Goal: Use online tool/utility: Utilize a website feature to perform a specific function

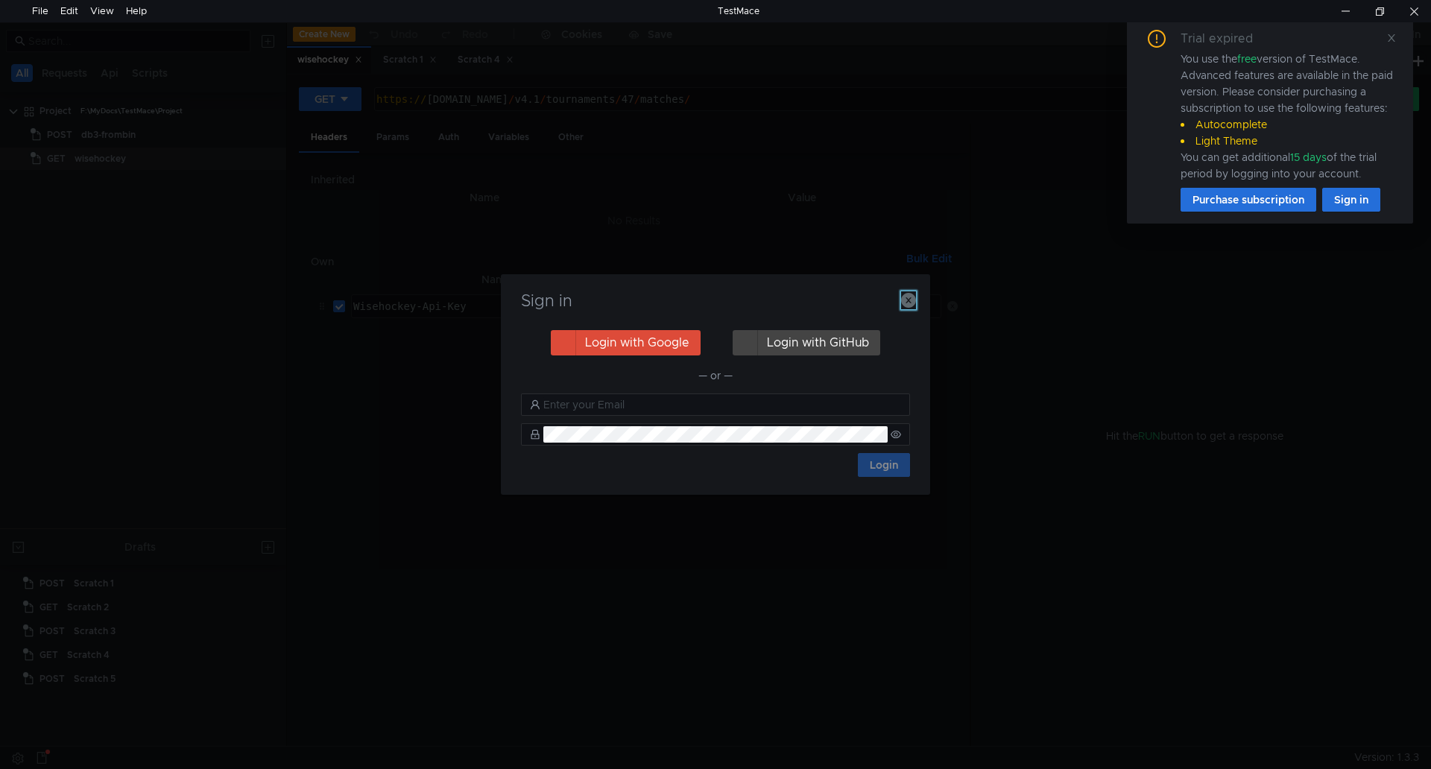
drag, startPoint x: 911, startPoint y: 300, endPoint x: 943, endPoint y: 280, distance: 37.5
click at [911, 300] on icon "button" at bounding box center [908, 300] width 15 height 15
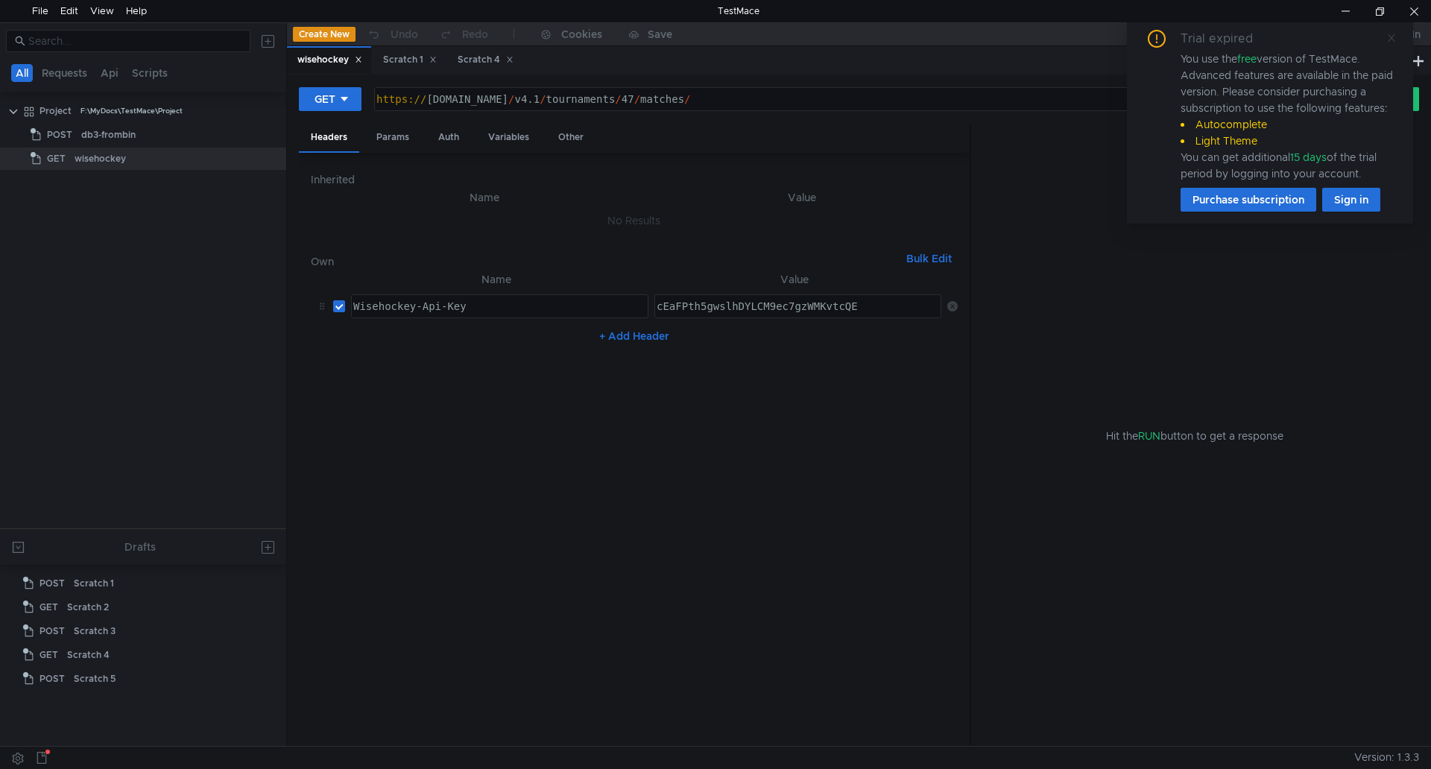
click at [1389, 35] on icon at bounding box center [1391, 38] width 10 height 10
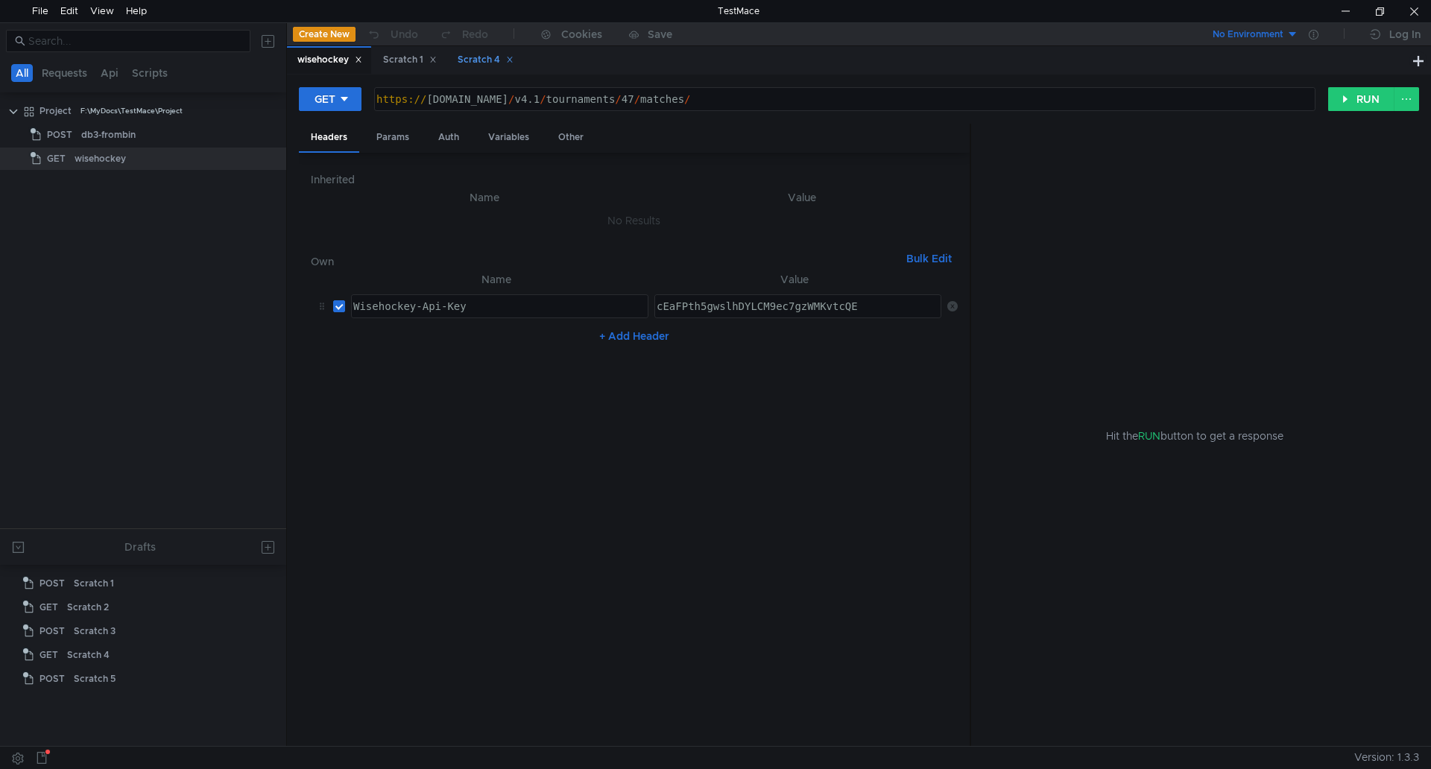
click at [484, 57] on div "Scratch 4" at bounding box center [486, 60] width 56 height 16
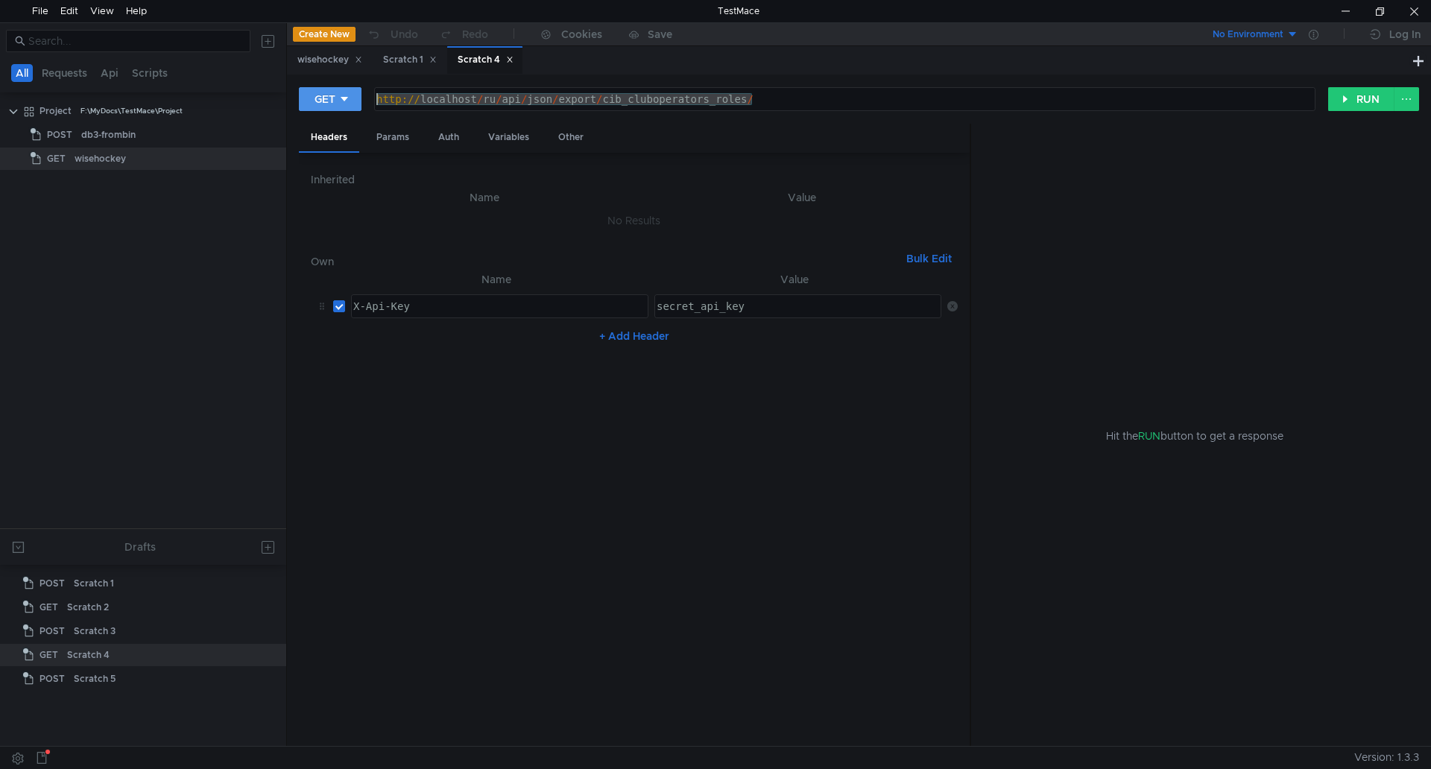
drag, startPoint x: 788, startPoint y: 99, endPoint x: 312, endPoint y: 95, distance: 475.5
click at [312, 95] on div "GET [URL] http:// localhost / ru / api / json / export / cib_cluboperators_role…" at bounding box center [813, 98] width 1029 height 25
paste textarea "s://[DOMAIN_NAME][URL]"
type textarea "[URL][DOMAIN_NAME]"
click at [341, 308] on input "checkbox" at bounding box center [339, 306] width 12 height 12
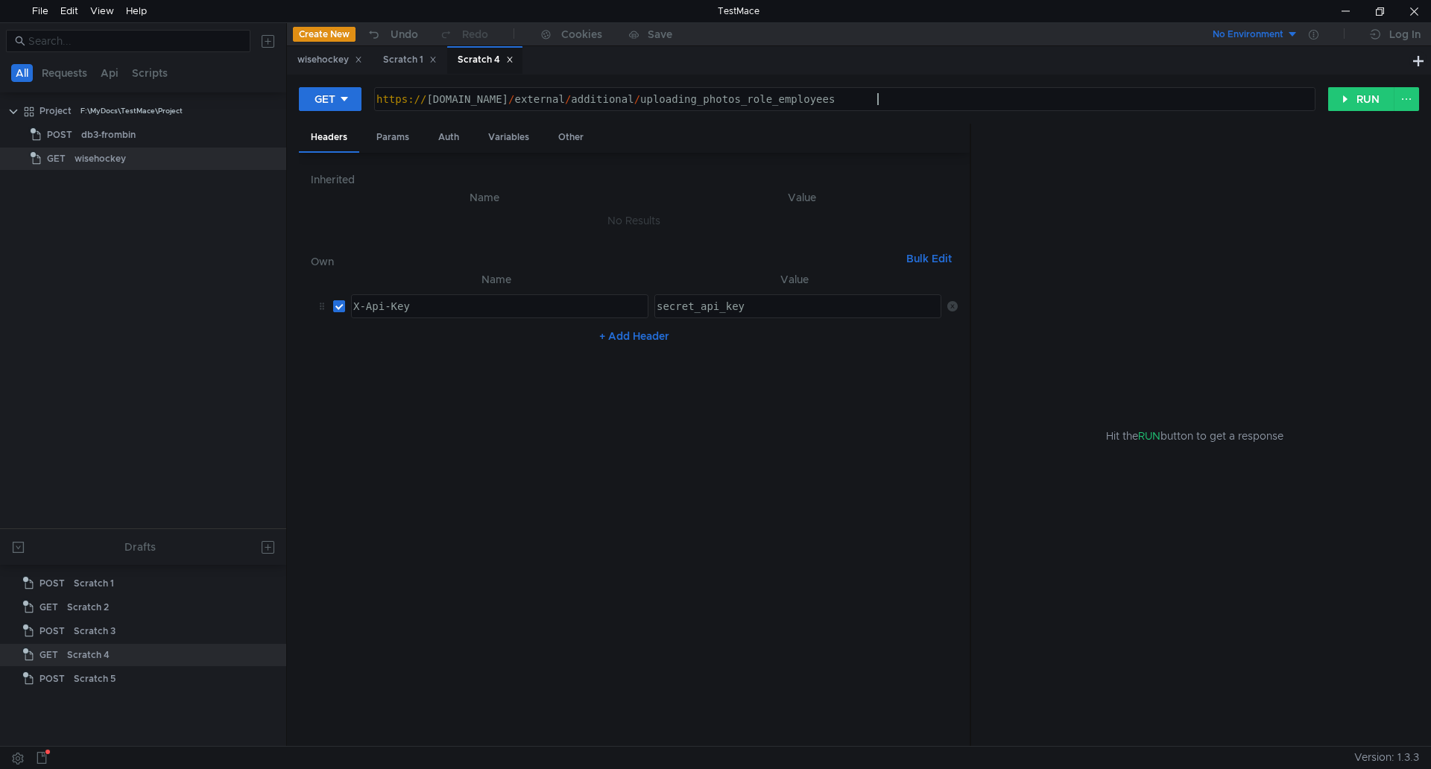
checkbox input "false"
click at [439, 136] on div "Auth" at bounding box center [448, 138] width 45 height 28
click at [414, 136] on div "Params" at bounding box center [392, 138] width 57 height 28
click at [338, 140] on div "Headers" at bounding box center [329, 138] width 60 height 28
click at [642, 340] on button "+ Add Header" at bounding box center [634, 336] width 82 height 18
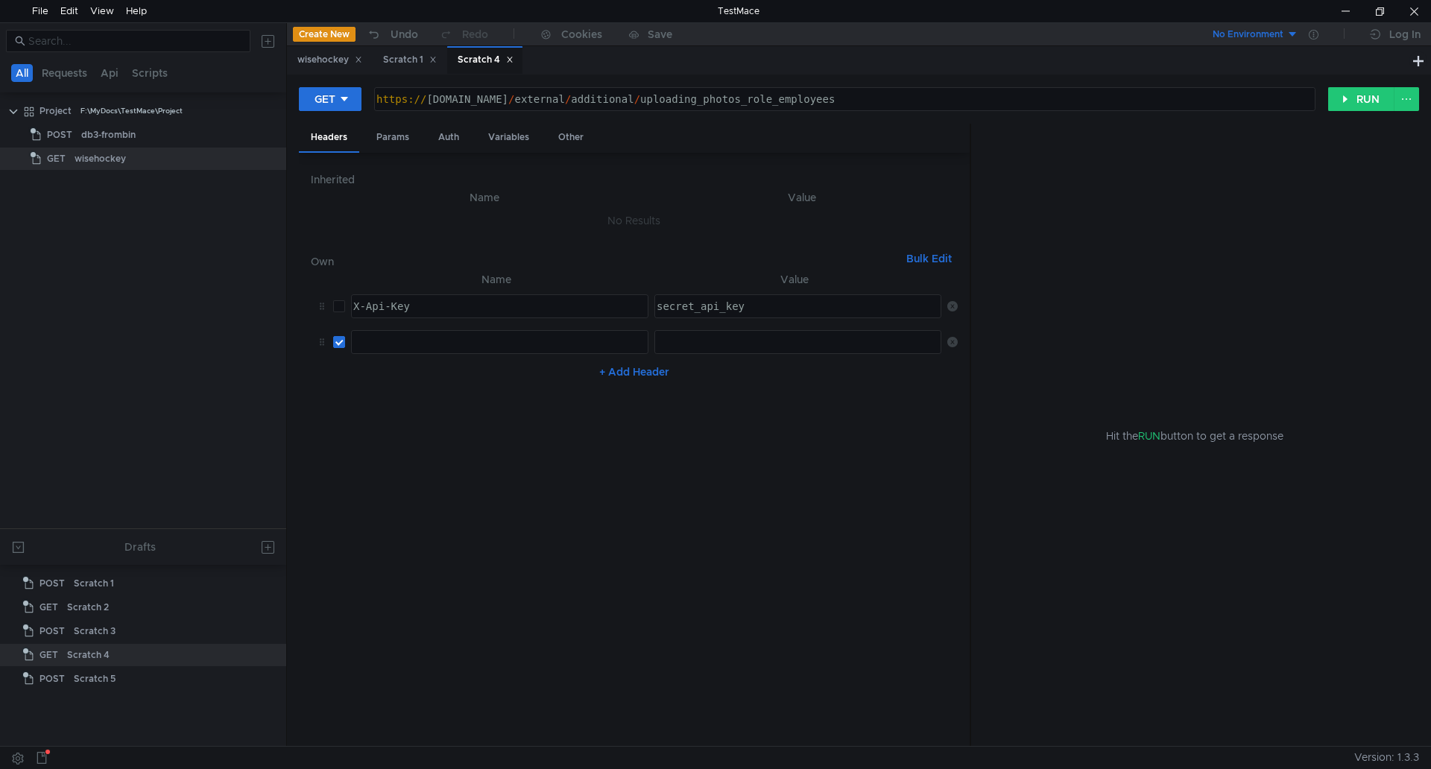
click at [470, 340] on div at bounding box center [498, 354] width 296 height 36
click at [689, 351] on div at bounding box center [798, 354] width 288 height 36
paste textarea "Bearer"
type textarea "Bearer"
click at [472, 335] on div at bounding box center [500, 342] width 296 height 22
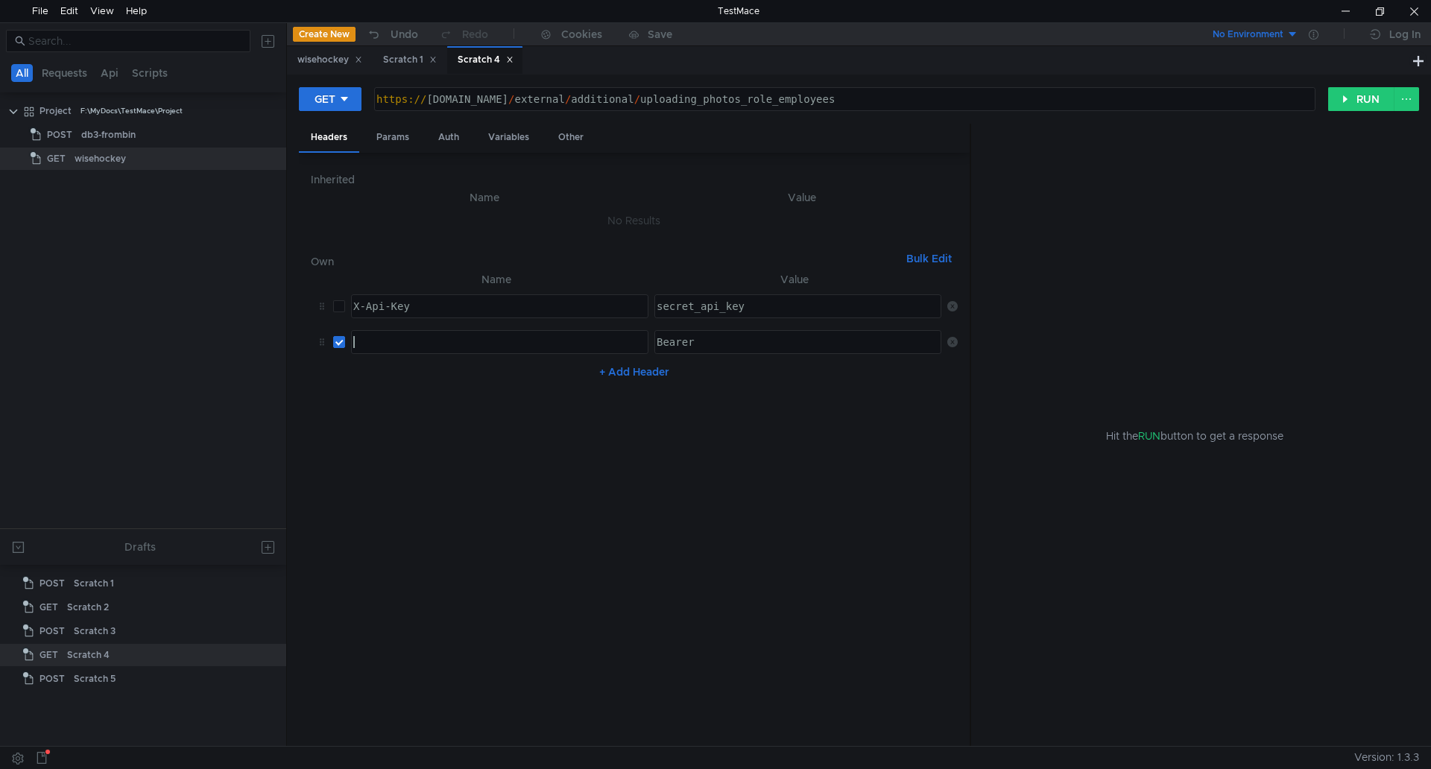
paste textarea "Authorization"
type textarea "Authorization"
click at [751, 341] on div "Bearer" at bounding box center [798, 354] width 288 height 36
paste textarea "83a32070-4125-4c17-948b-ab54d96cc9df-4d9e13a0-ee07-4c7f-847c-f32ac1db4afa"
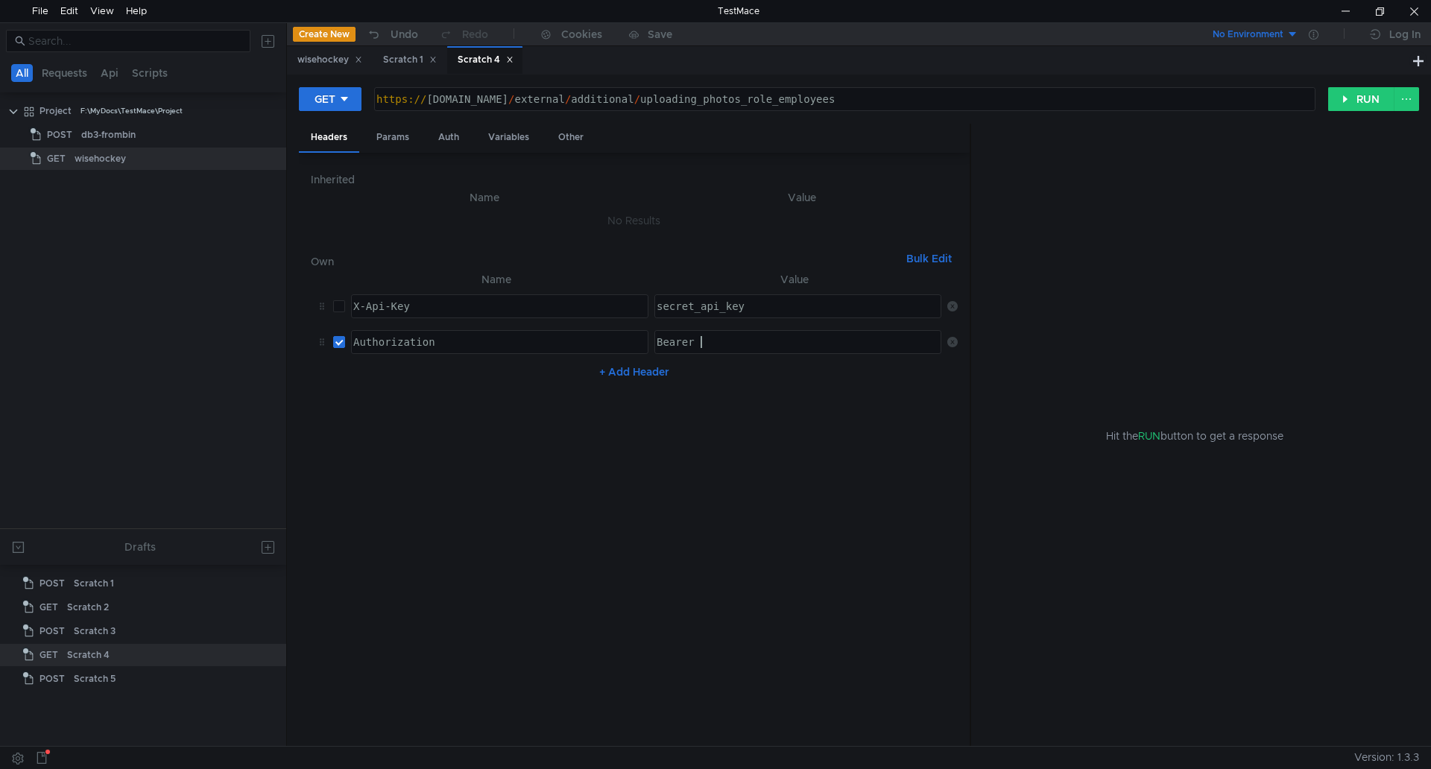
type textarea "Bearer 83a32070-4125-4c17-948b-ab54d96cc9df-4d9e13a0-ee07-4c7f-847c-f32ac1db4afa"
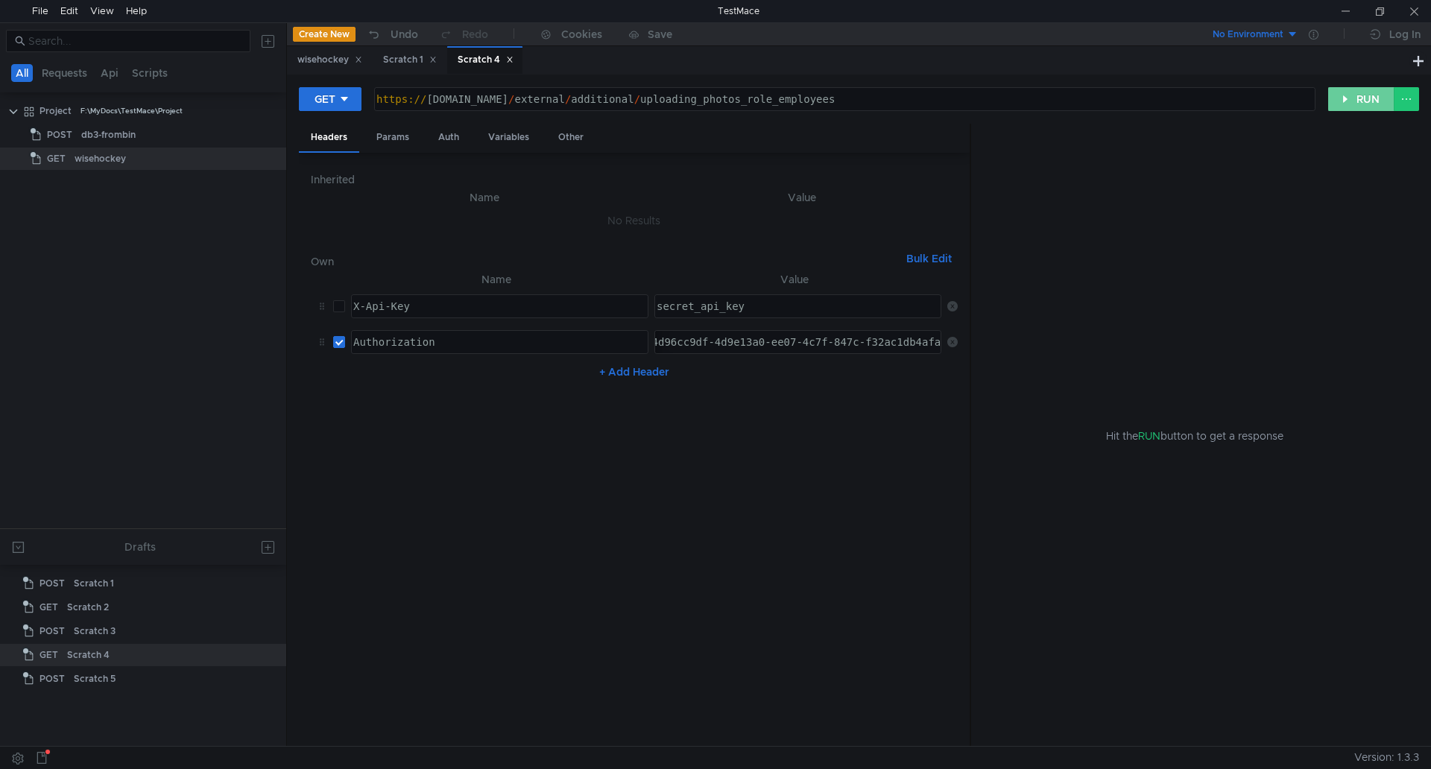
click at [1344, 96] on button "RUN" at bounding box center [1361, 99] width 66 height 24
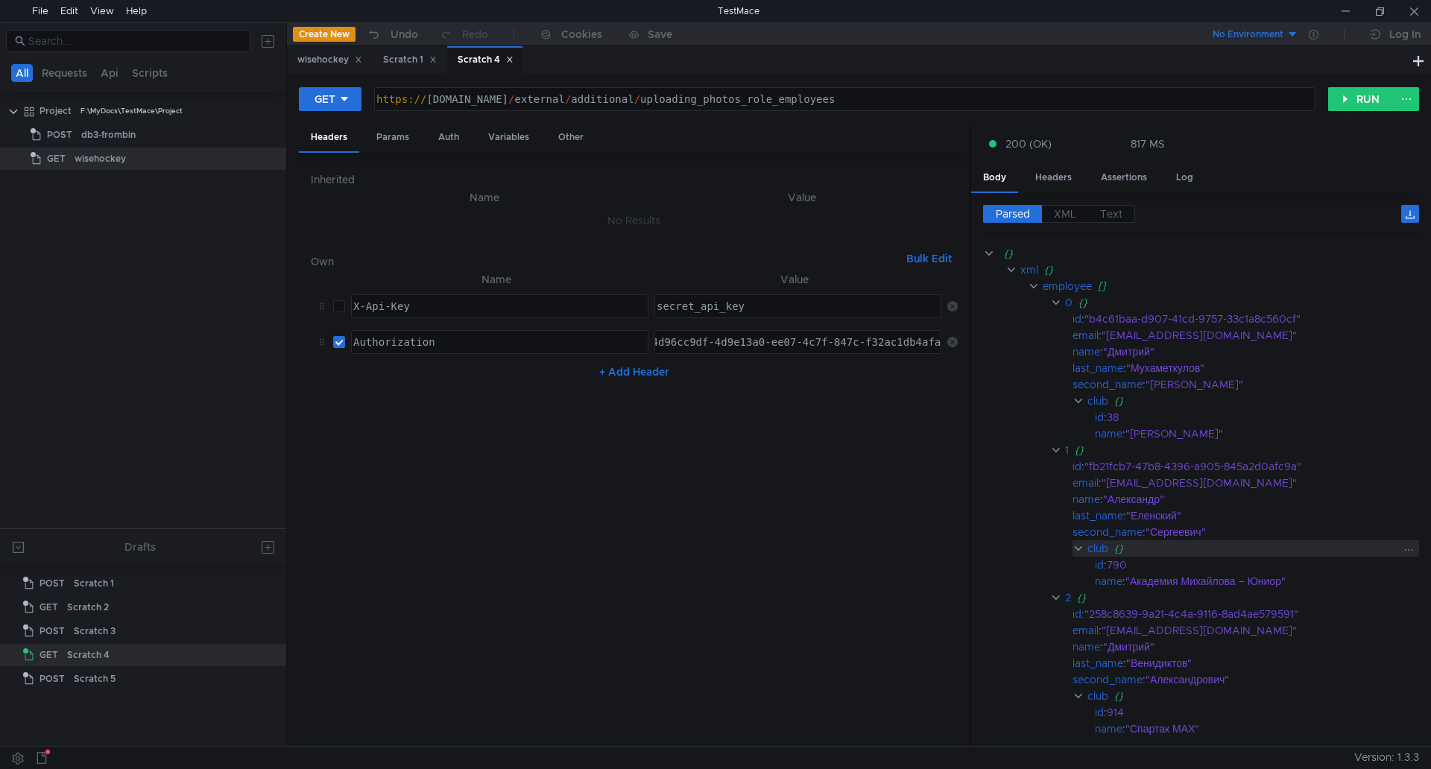
click at [1075, 546] on clr-icon at bounding box center [1077, 549] width 11 height 12
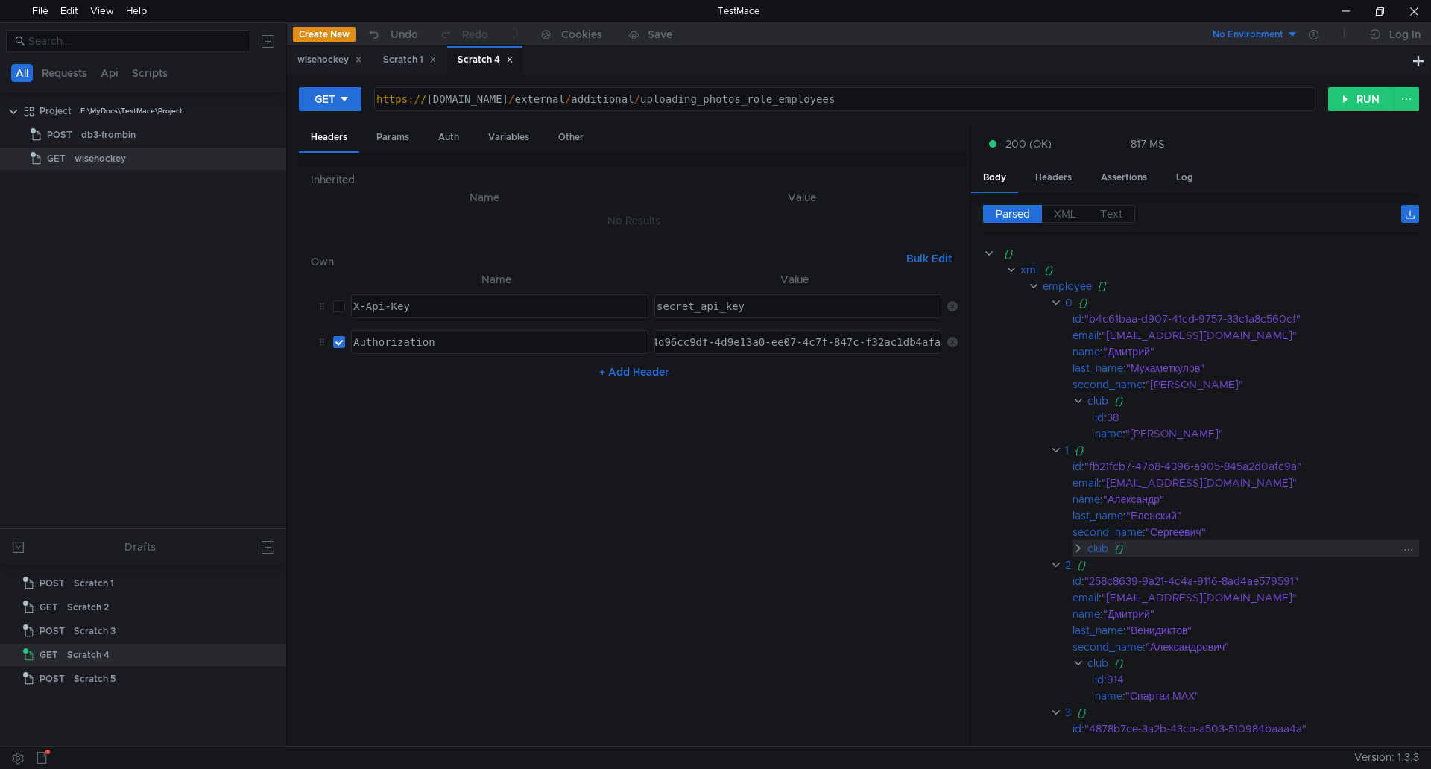
click at [1076, 551] on clr-icon at bounding box center [1077, 549] width 11 height 12
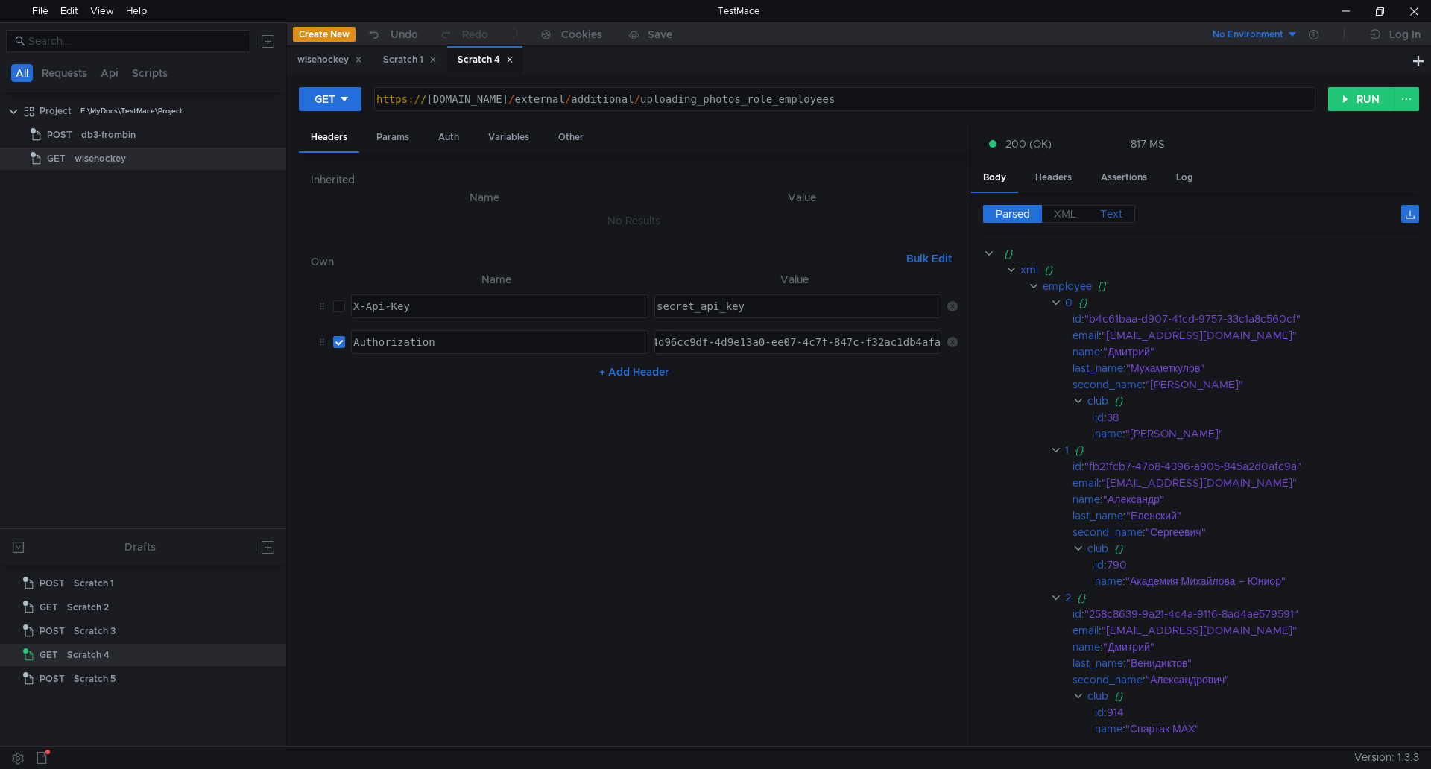
click at [1113, 209] on span "Text" at bounding box center [1111, 213] width 22 height 13
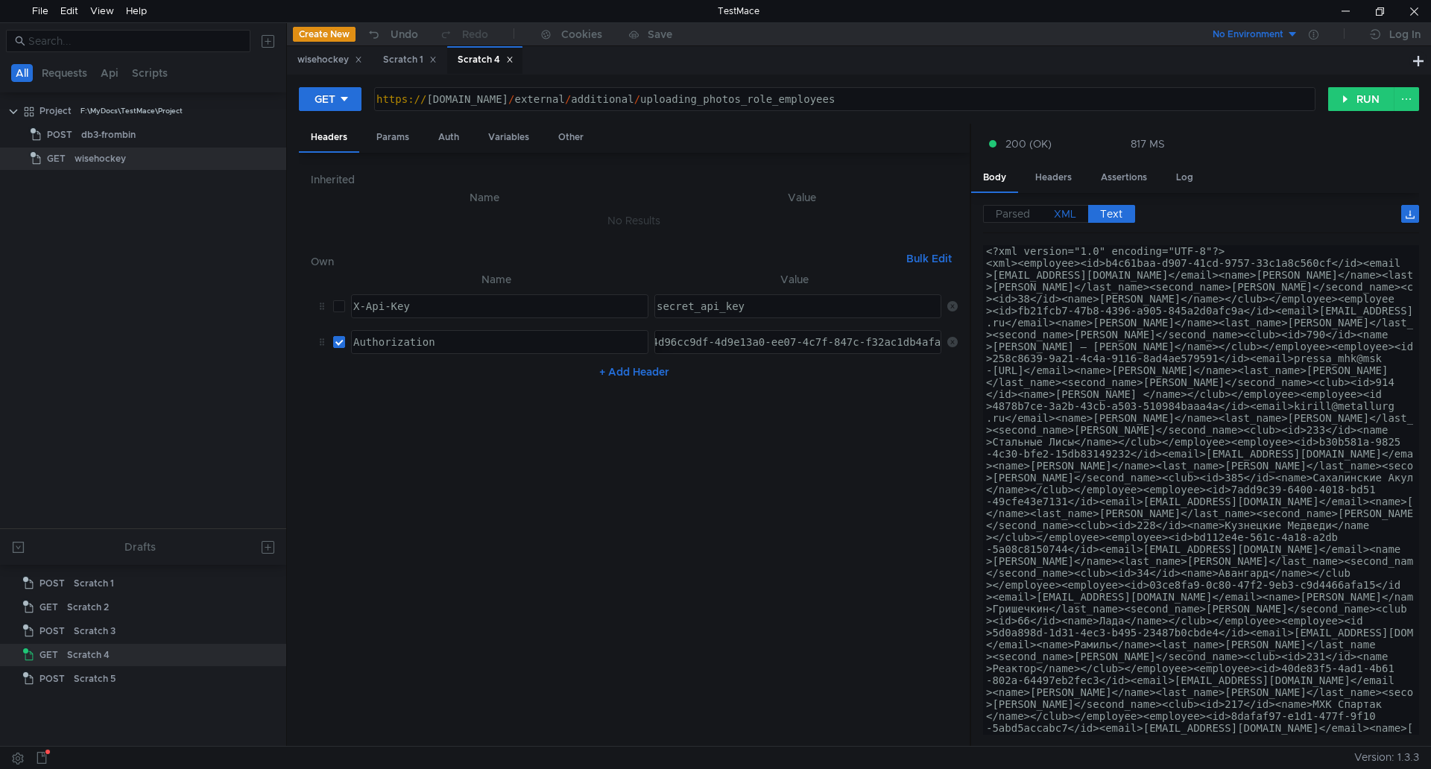
click at [1054, 212] on span "XML" at bounding box center [1065, 213] width 22 height 13
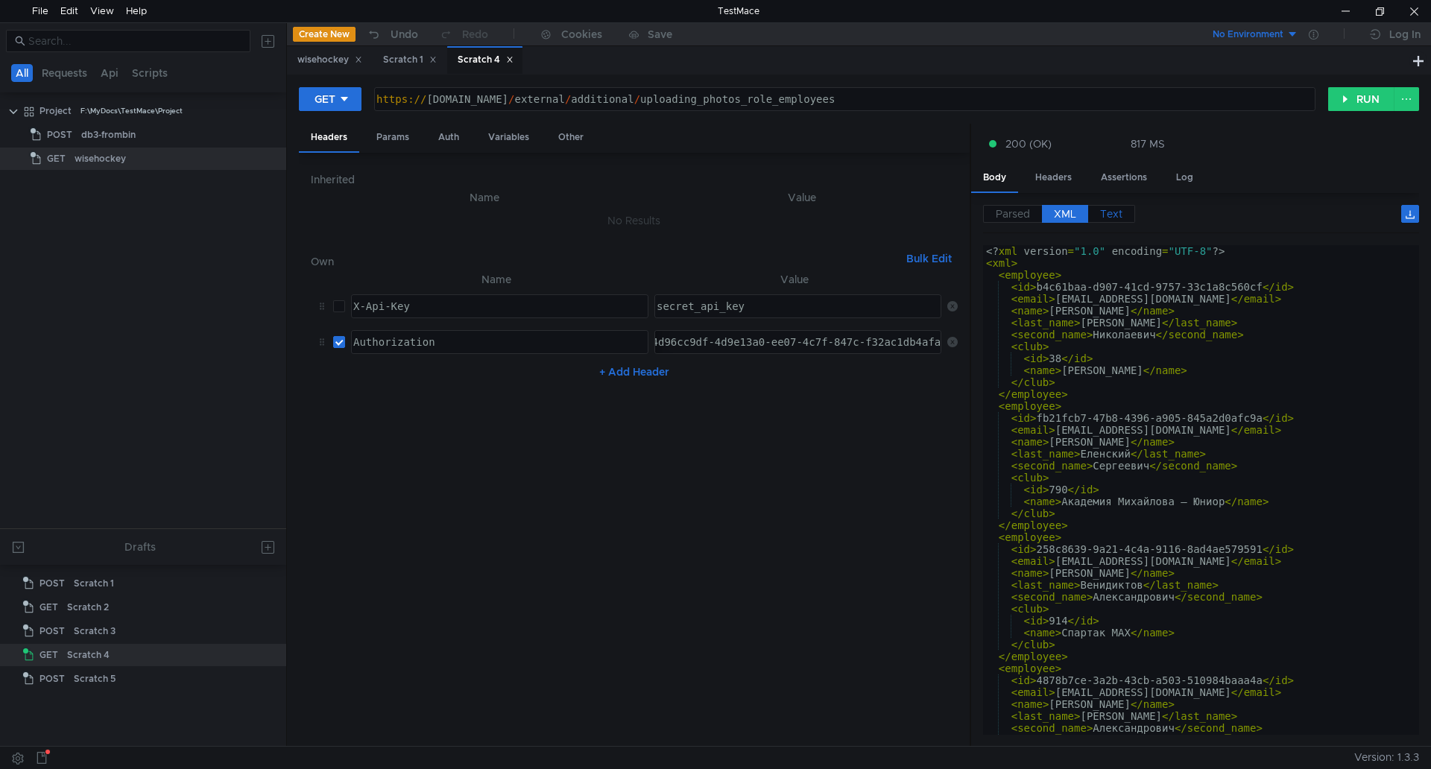
click at [1108, 215] on span "Text" at bounding box center [1111, 213] width 22 height 13
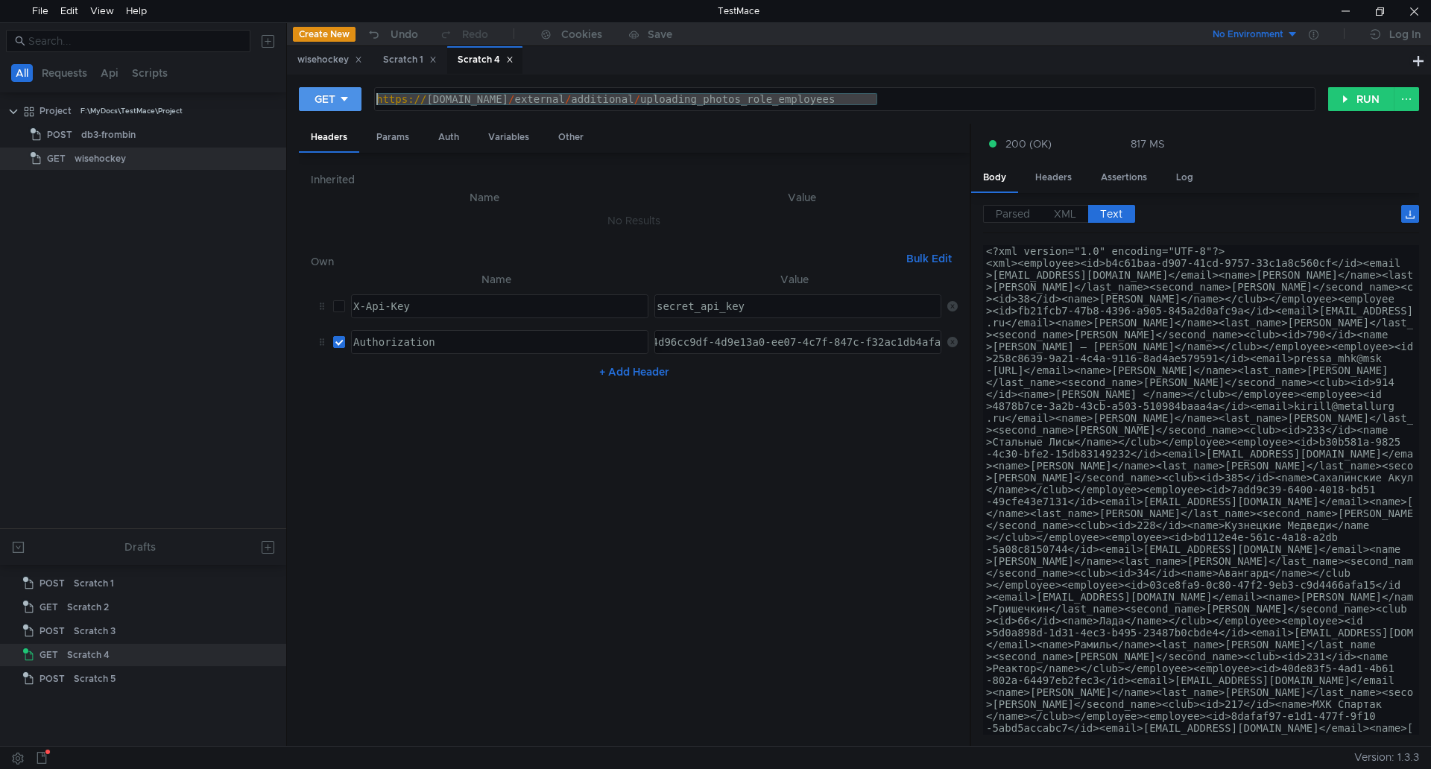
drag, startPoint x: 876, startPoint y: 103, endPoint x: 342, endPoint y: 105, distance: 533.6
click at [342, 105] on div "GET [URL][DOMAIN_NAME] https:// [DOMAIN_NAME] / external / additional / uploadi…" at bounding box center [813, 98] width 1029 height 25
click at [1349, 0] on div at bounding box center [1345, 11] width 34 height 22
